Goal: Task Accomplishment & Management: Manage account settings

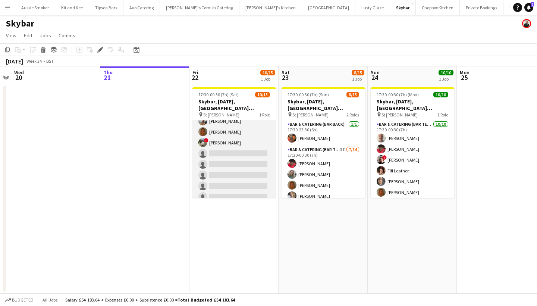
scroll to position [93, 0]
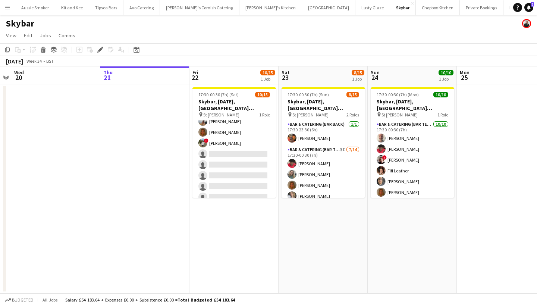
click at [7, 6] on app-icon "Menu" at bounding box center [7, 7] width 6 height 6
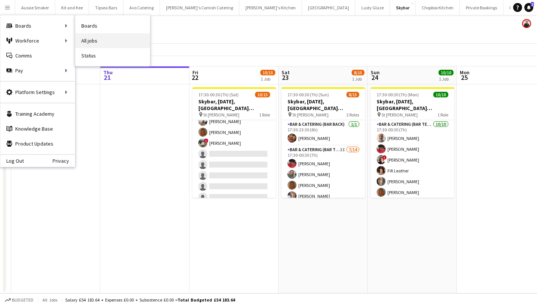
click at [84, 41] on link "All jobs" at bounding box center [112, 40] width 75 height 15
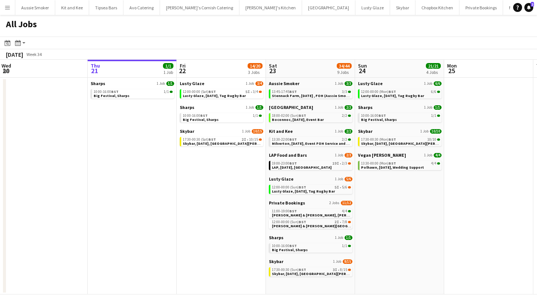
scroll to position [0, 180]
click at [206, 143] on span "Skybar, [DATE], [GEOGRAPHIC_DATA][PERSON_NAME]" at bounding box center [229, 143] width 95 height 5
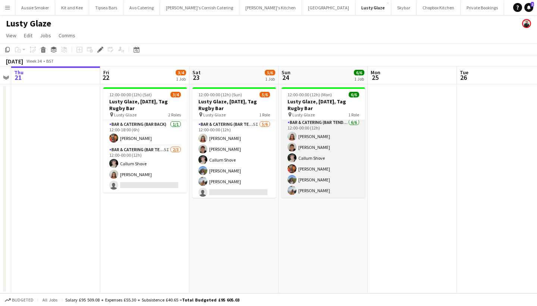
scroll to position [2, 0]
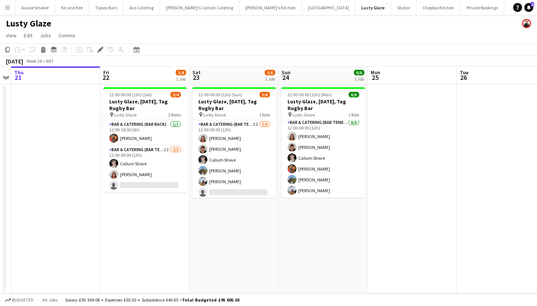
click at [0, 9] on button "Menu" at bounding box center [7, 7] width 15 height 15
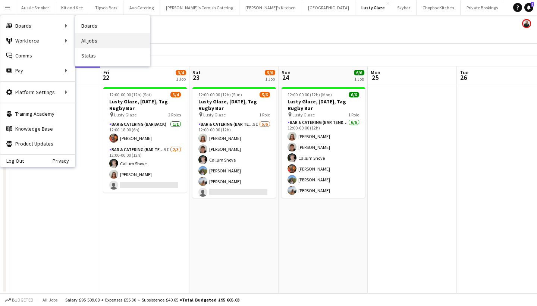
click at [116, 40] on link "All jobs" at bounding box center [112, 40] width 75 height 15
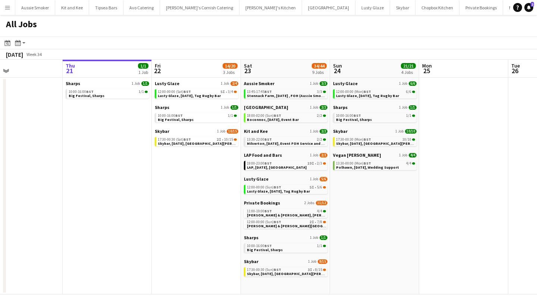
scroll to position [0, 206]
click at [3, 9] on button "Menu" at bounding box center [7, 7] width 15 height 15
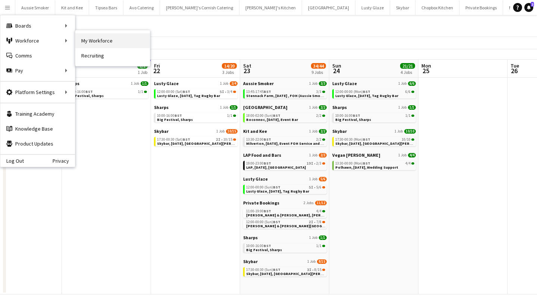
click at [101, 37] on link "My Workforce" at bounding box center [112, 40] width 75 height 15
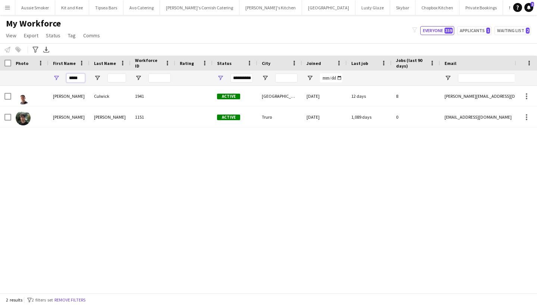
click at [78, 78] on input "*****" at bounding box center [75, 78] width 19 height 9
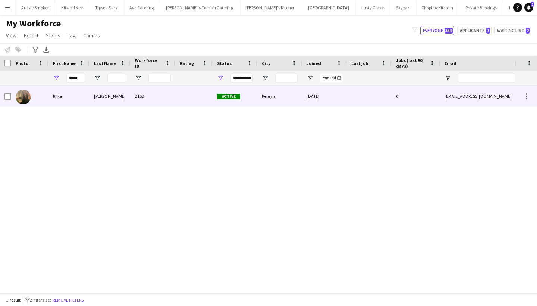
click at [99, 103] on div "[PERSON_NAME]" at bounding box center [110, 96] width 41 height 21
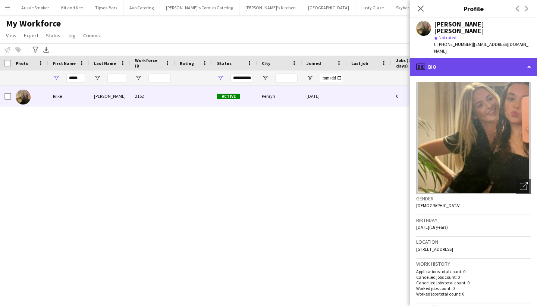
click at [493, 58] on div "profile Bio" at bounding box center [473, 67] width 127 height 18
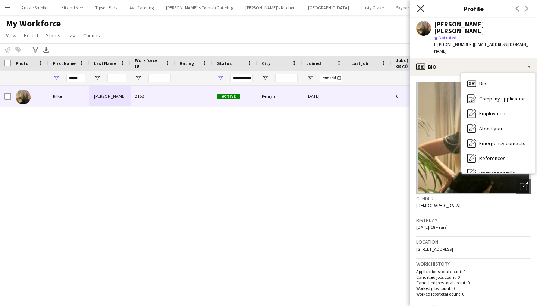
click at [421, 9] on icon at bounding box center [420, 8] width 7 height 7
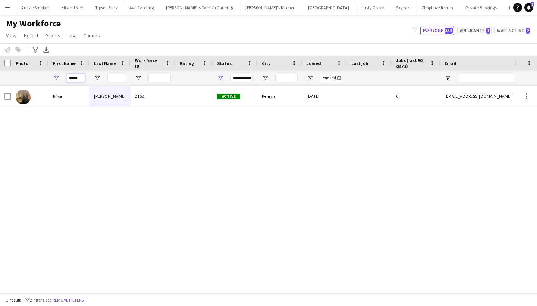
click at [77, 79] on input "*****" at bounding box center [75, 78] width 19 height 9
type input "*"
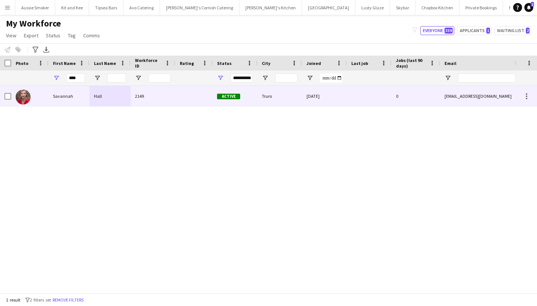
click at [68, 99] on div "Savannah" at bounding box center [69, 96] width 41 height 21
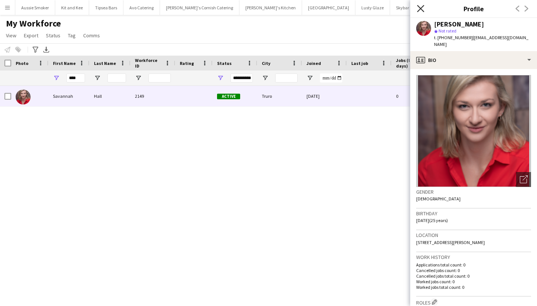
click at [418, 9] on icon "Close pop-in" at bounding box center [420, 8] width 7 height 7
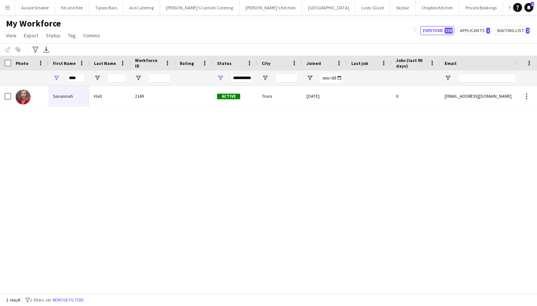
click at [85, 78] on div "****" at bounding box center [69, 78] width 41 height 15
click at [77, 78] on input "****" at bounding box center [75, 78] width 19 height 9
type input "*"
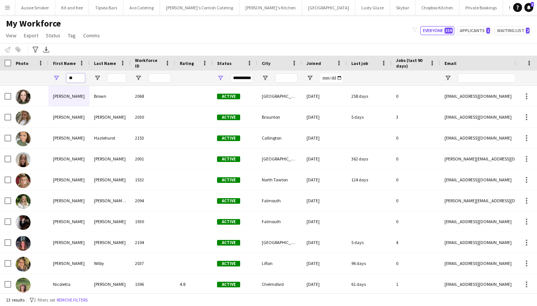
type input "*"
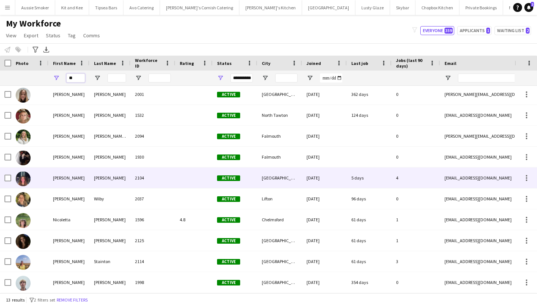
type input "*"
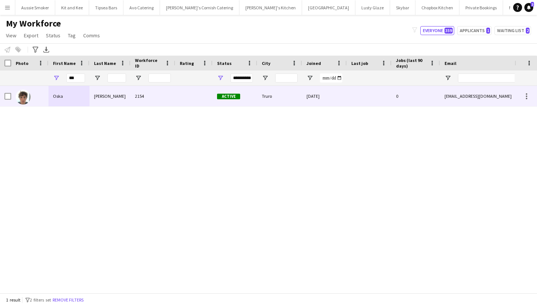
click at [138, 97] on div "2154" at bounding box center [153, 96] width 45 height 21
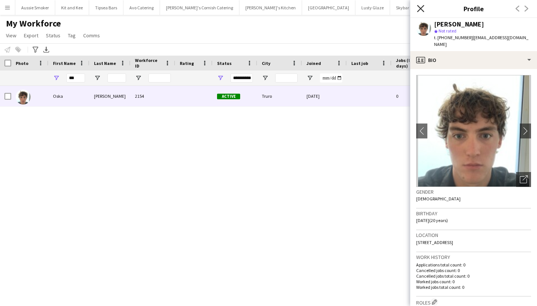
click at [422, 9] on icon at bounding box center [420, 8] width 7 height 7
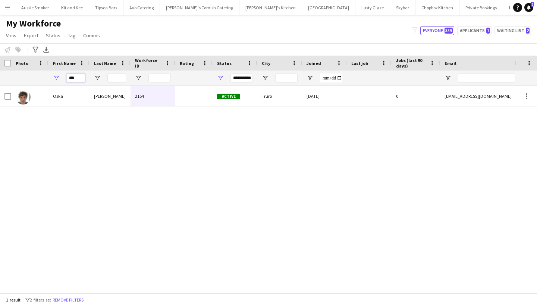
click at [75, 81] on input "***" at bounding box center [75, 78] width 19 height 9
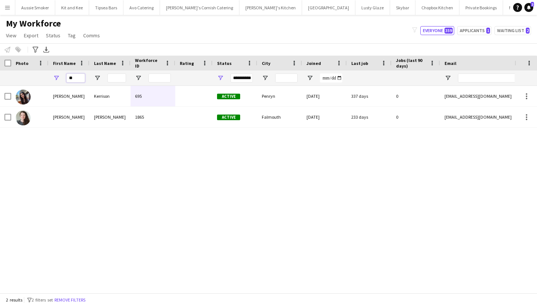
type input "*"
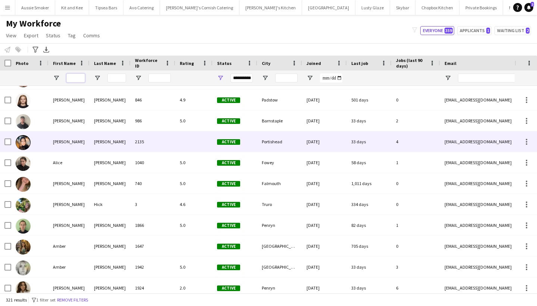
scroll to position [103, 0]
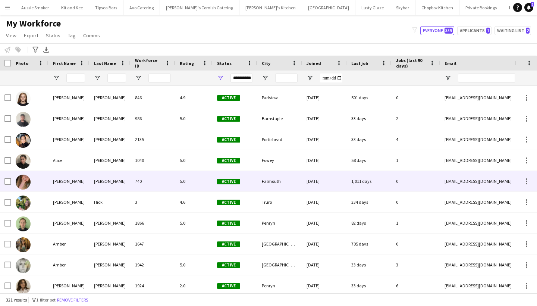
click at [67, 182] on div "[PERSON_NAME]" at bounding box center [69, 181] width 41 height 21
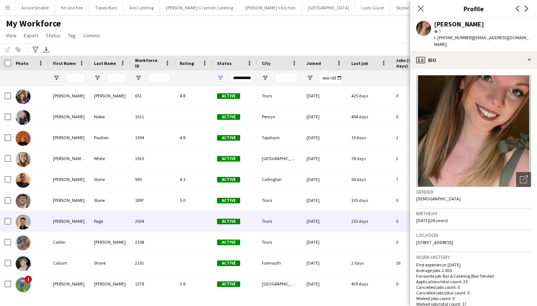
scroll to position [815, 0]
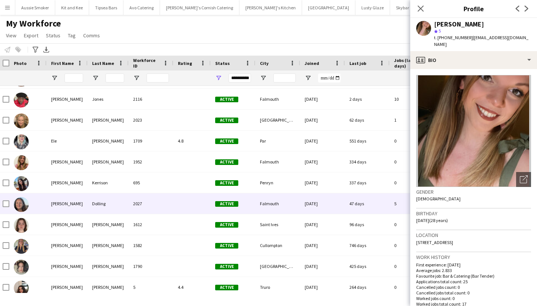
click at [69, 205] on div "[PERSON_NAME]" at bounding box center [67, 203] width 41 height 21
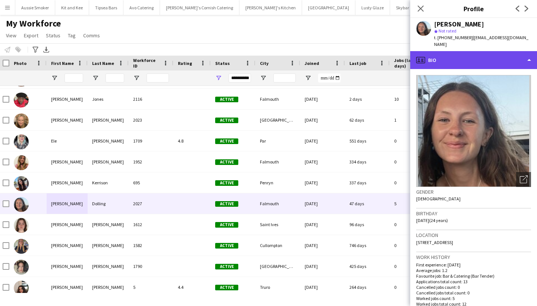
click at [478, 51] on div "profile Bio" at bounding box center [473, 60] width 127 height 18
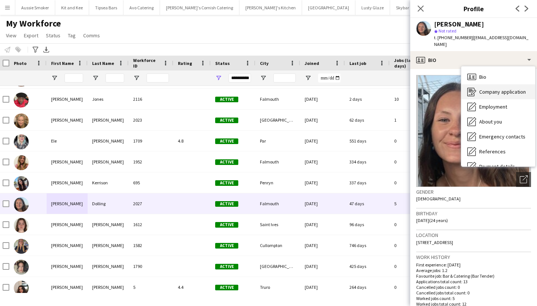
click at [489, 88] on span "Company application" at bounding box center [503, 91] width 47 height 7
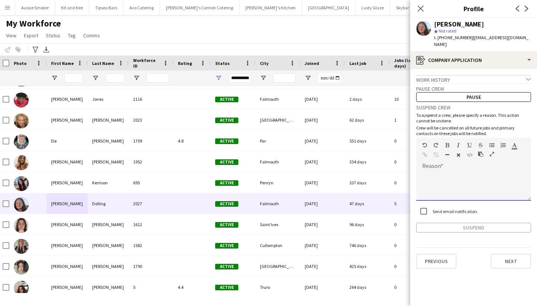
click at [447, 182] on div at bounding box center [473, 186] width 115 height 30
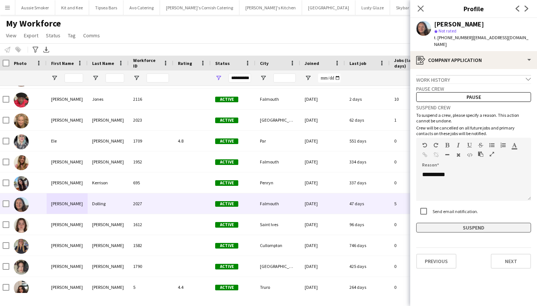
click at [460, 223] on button "Suspend" at bounding box center [473, 228] width 115 height 10
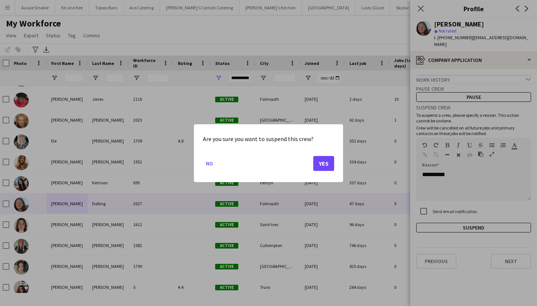
click at [328, 162] on button "Yes" at bounding box center [323, 163] width 21 height 15
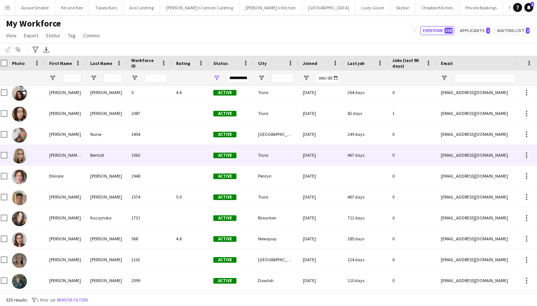
scroll to position [1680, 0]
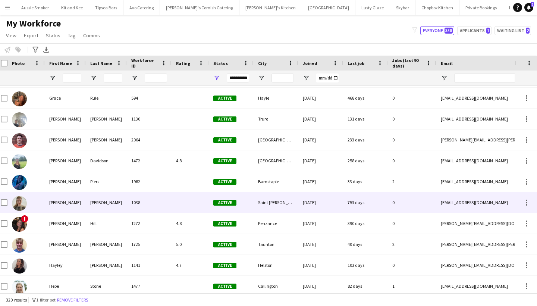
click at [165, 209] on div "1038" at bounding box center [149, 202] width 45 height 21
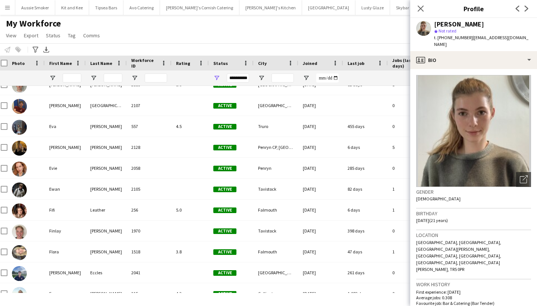
scroll to position [1816, 0]
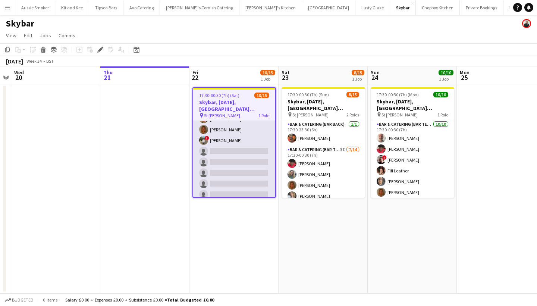
scroll to position [94, 0]
click at [224, 147] on app-card-role "Bar & Catering (Bar Tender) 2I 10/15 17:30-00:30 (7h) Richard James Dominic Sid…" at bounding box center [234, 115] width 82 height 177
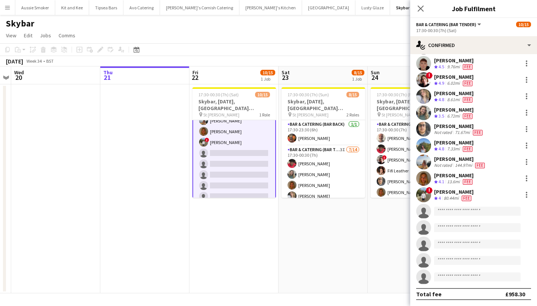
scroll to position [36, 0]
click at [455, 212] on input at bounding box center [477, 211] width 87 height 9
click at [307, 35] on app-page-menu "View Day view expanded Day view collapsed Month view Date picker Jump to today …" at bounding box center [268, 36] width 537 height 14
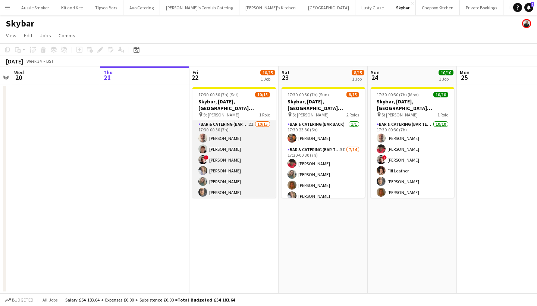
scroll to position [0, 0]
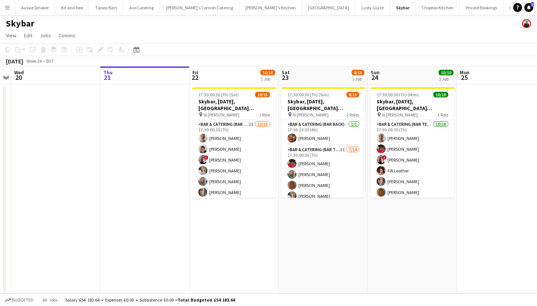
click at [7, 11] on button "Menu" at bounding box center [7, 7] width 15 height 15
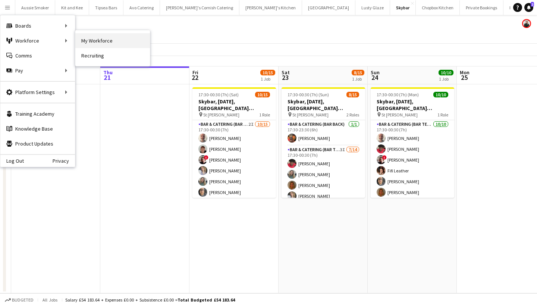
click at [109, 43] on link "My Workforce" at bounding box center [112, 40] width 75 height 15
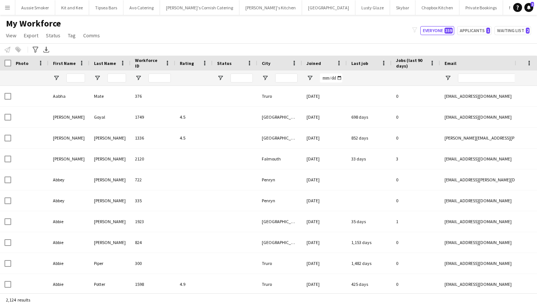
type input "*****"
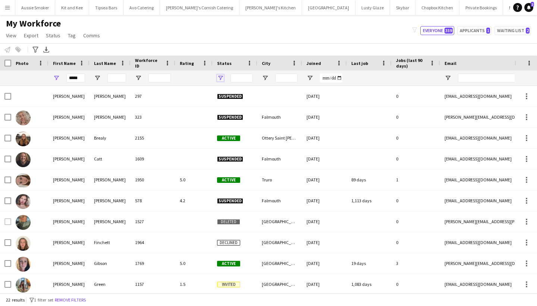
click at [220, 78] on span "Open Filter Menu" at bounding box center [220, 78] width 7 height 7
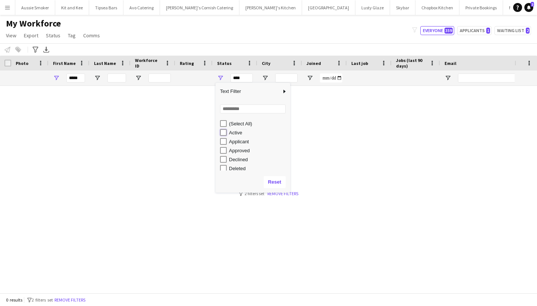
type input "**********"
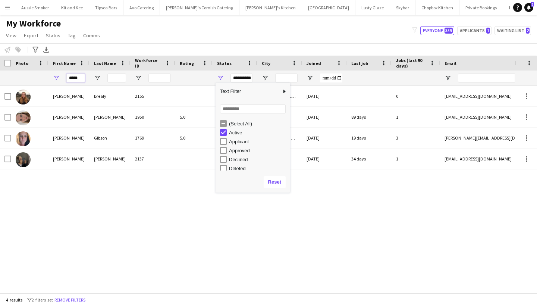
click at [80, 76] on input "*****" at bounding box center [75, 78] width 19 height 9
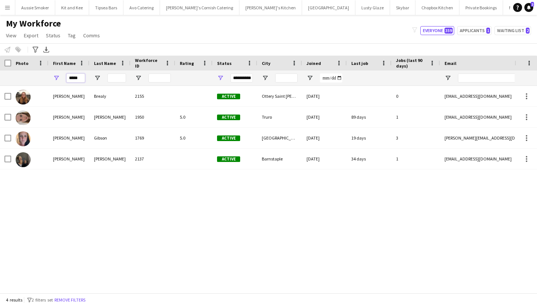
click at [80, 76] on input "*****" at bounding box center [75, 78] width 19 height 9
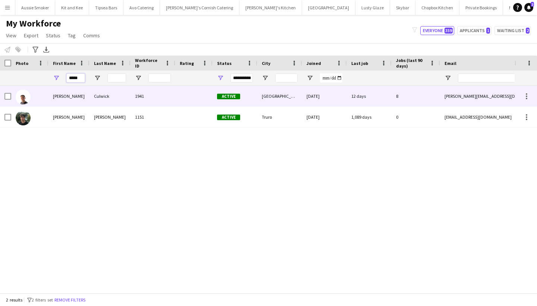
type input "*****"
drag, startPoint x: 68, startPoint y: 91, endPoint x: 68, endPoint y: 118, distance: 27.2
click at [68, 118] on div "[PERSON_NAME]" at bounding box center [69, 117] width 41 height 21
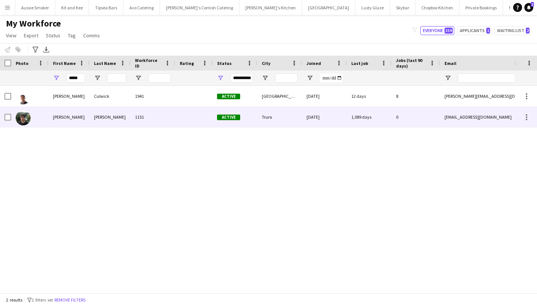
click at [69, 116] on div "[PERSON_NAME]" at bounding box center [69, 117] width 41 height 21
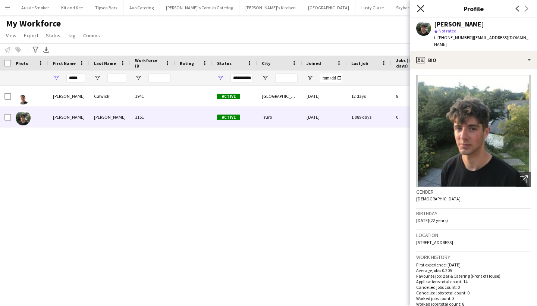
click at [421, 7] on icon "Close pop-in" at bounding box center [420, 8] width 7 height 7
